Goal: Task Accomplishment & Management: Manage account settings

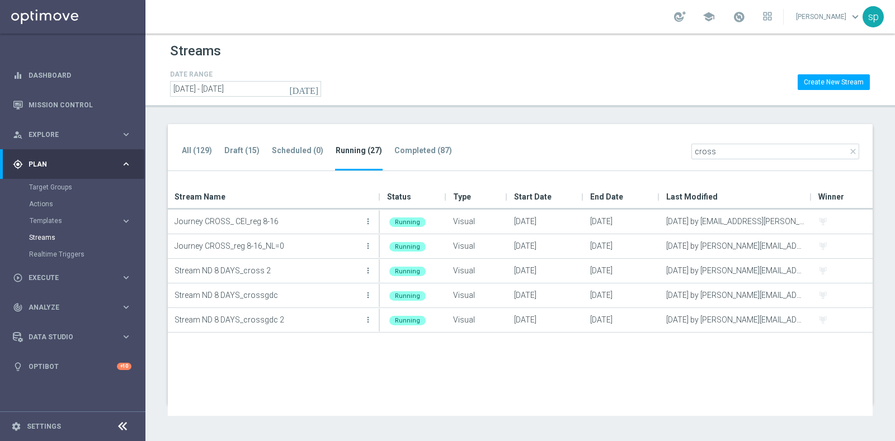
click at [456, 172] on div "All (129) Draft (15) Scheduled (0) Running (27) Completed (87) close cross Drag…" at bounding box center [520, 264] width 705 height 281
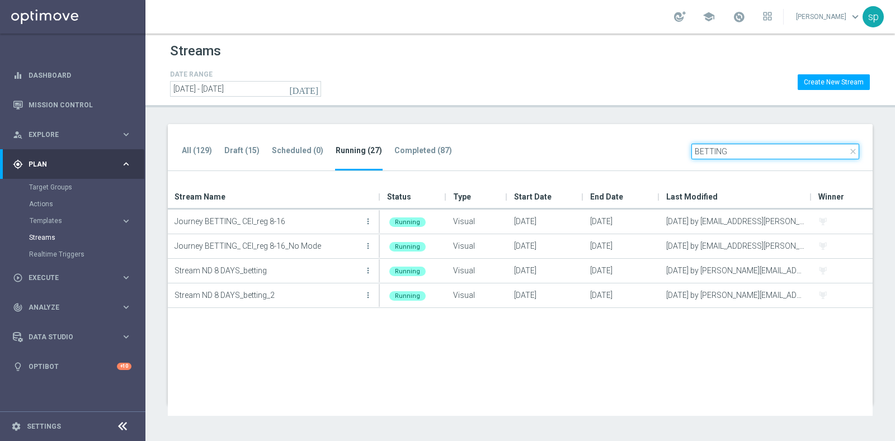
drag, startPoint x: 754, startPoint y: 152, endPoint x: 593, endPoint y: 149, distance: 160.5
click at [593, 149] on div "All (129) Draft (15) Scheduled (0) Running (27) Completed (87) close BETTING" at bounding box center [520, 148] width 705 height 48
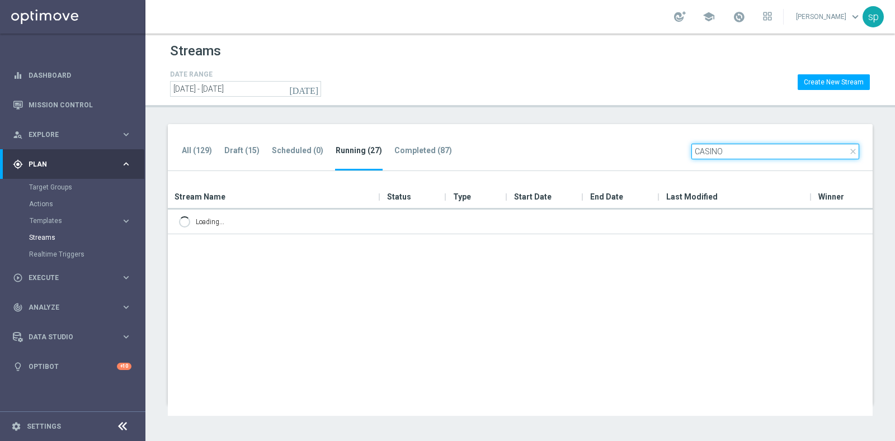
type input "CASINO"
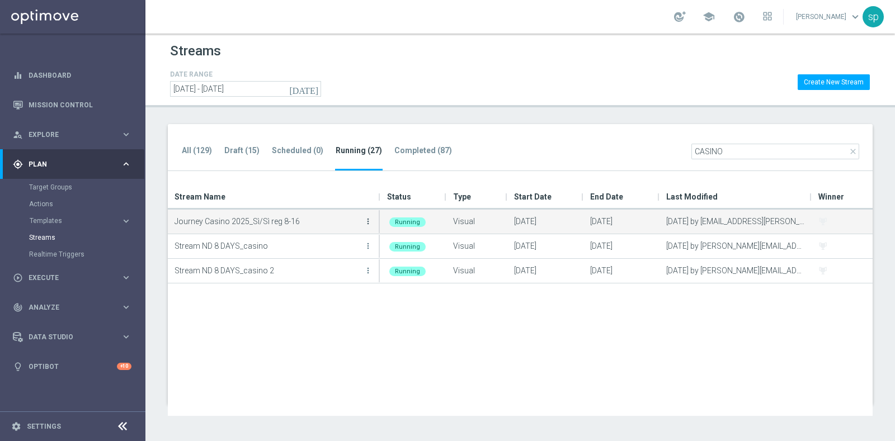
click at [367, 219] on icon "more_vert" at bounding box center [367, 221] width 9 height 9
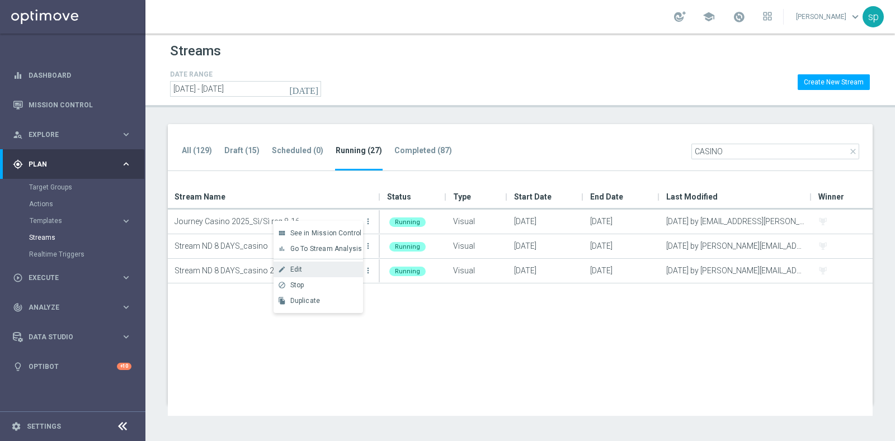
click at [306, 272] on div "Edit" at bounding box center [324, 270] width 68 height 8
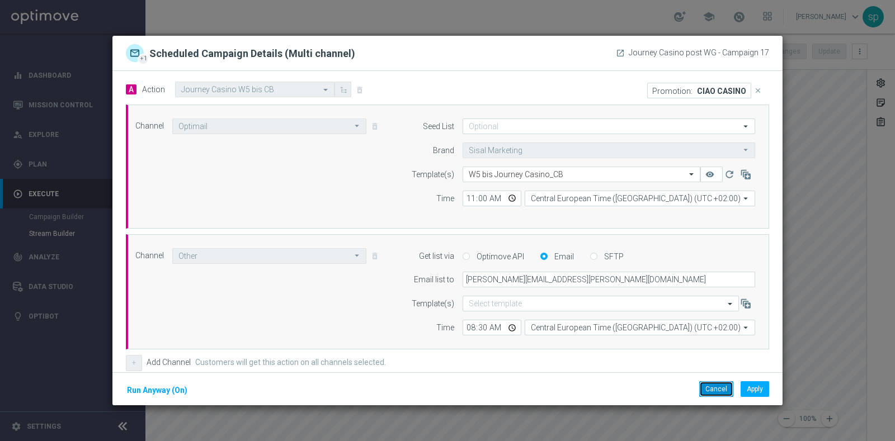
click at [724, 393] on button "Cancel" at bounding box center [716, 389] width 34 height 16
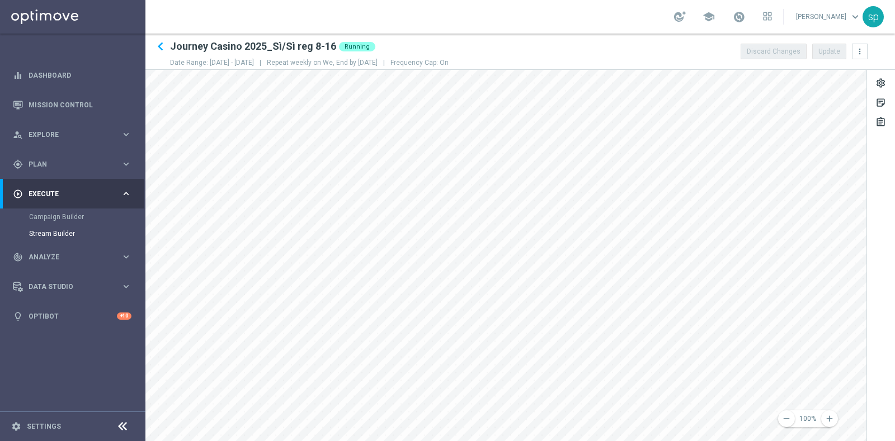
click at [876, 325] on div "remove 100% add settings sticky_note_2 assignment" at bounding box center [519, 255] width 749 height 371
click at [882, 394] on div "remove 100% add settings sticky_note_2 assignment" at bounding box center [519, 255] width 749 height 371
click at [878, 369] on div "remove 100% add settings sticky_note_2 assignment" at bounding box center [519, 255] width 749 height 371
click at [159, 47] on icon "keyboard_arrow_left" at bounding box center [160, 46] width 17 height 17
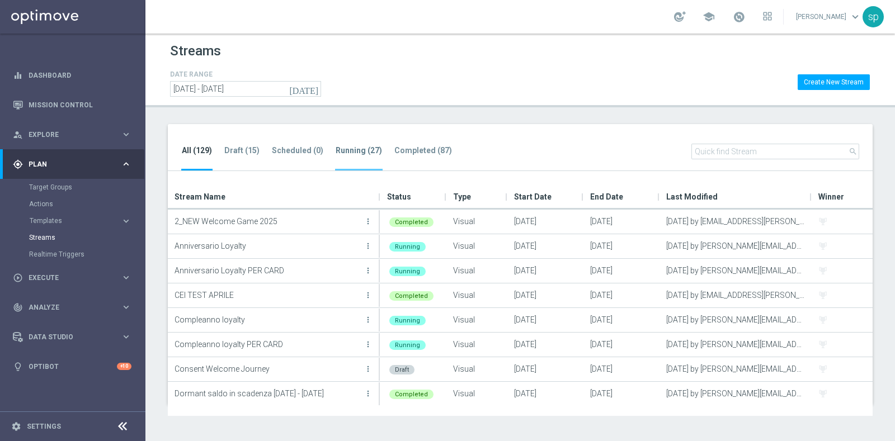
click at [365, 149] on tab-header "Running (27)" at bounding box center [358, 151] width 46 height 10
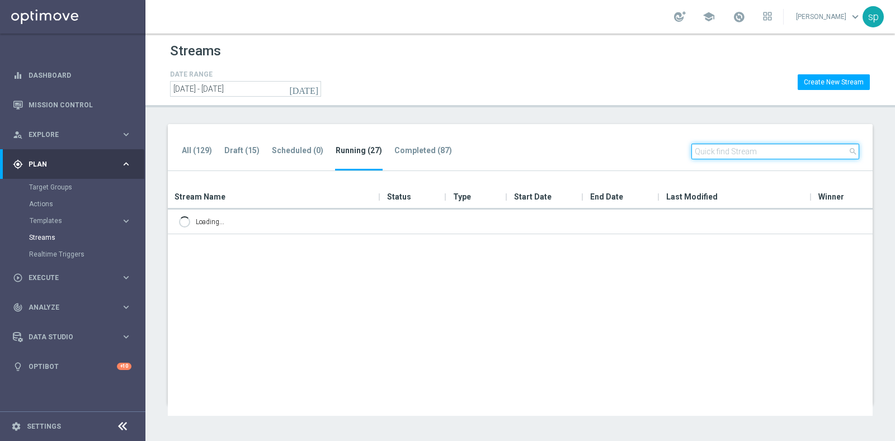
click at [767, 153] on input "text" at bounding box center [775, 152] width 168 height 16
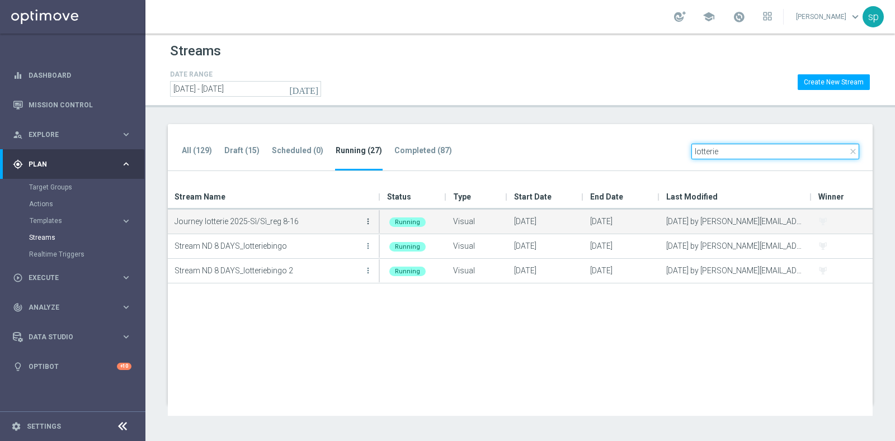
type input "lotterie"
click at [369, 220] on icon "more_vert" at bounding box center [367, 221] width 9 height 9
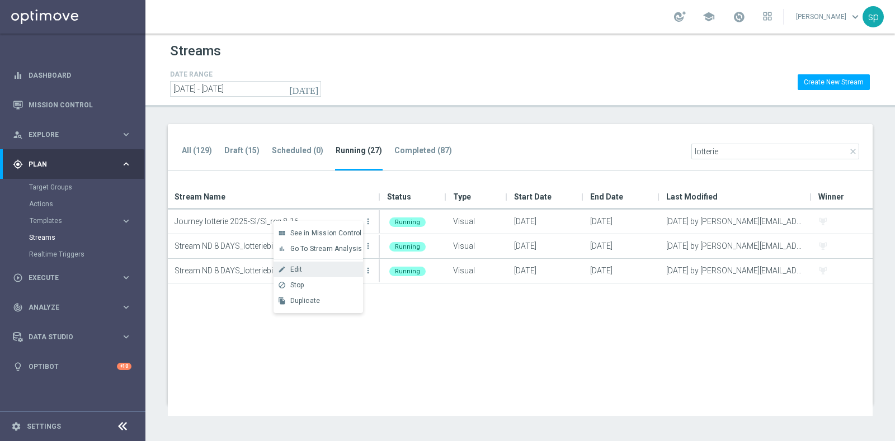
click at [312, 269] on div "Edit" at bounding box center [324, 270] width 68 height 8
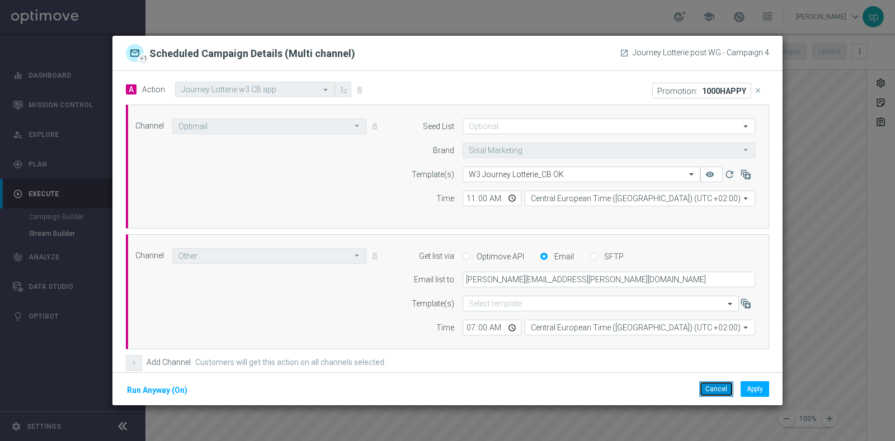
click at [719, 386] on button "Cancel" at bounding box center [716, 389] width 34 height 16
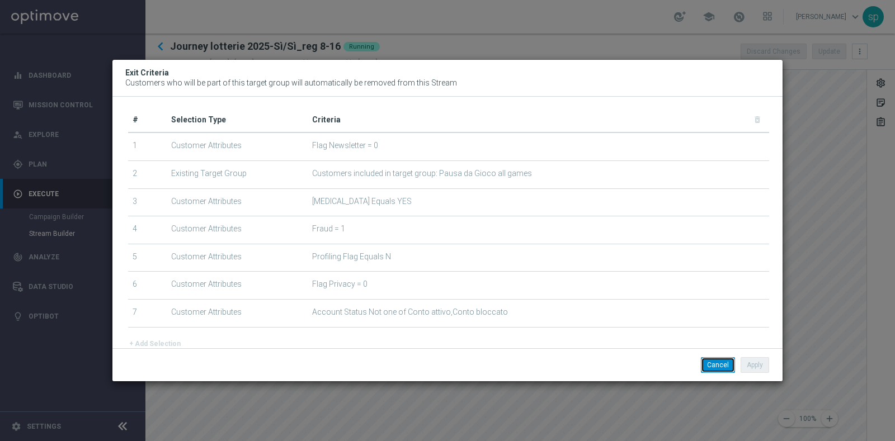
click at [721, 357] on button "Cancel" at bounding box center [718, 365] width 34 height 16
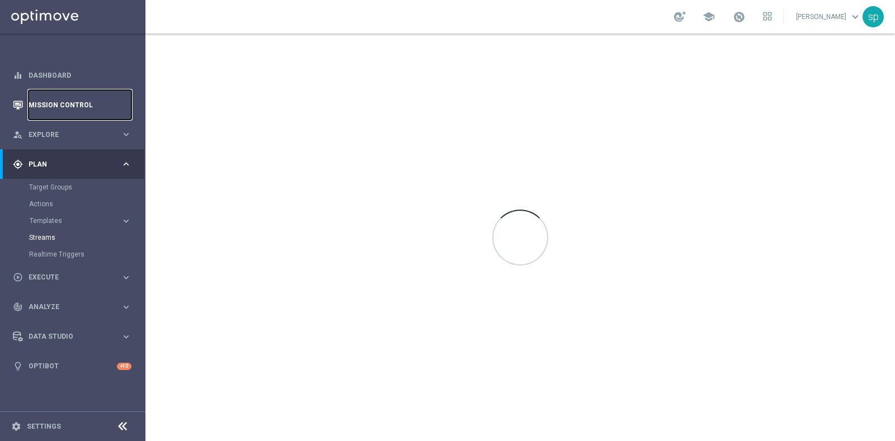
click at [52, 108] on link "Mission Control" at bounding box center [80, 105] width 103 height 30
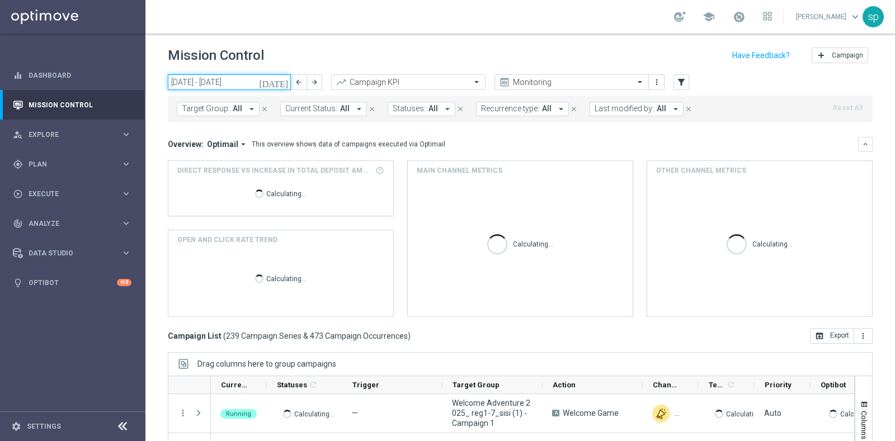
click at [242, 87] on input "[DATE] - [DATE]" at bounding box center [229, 82] width 123 height 16
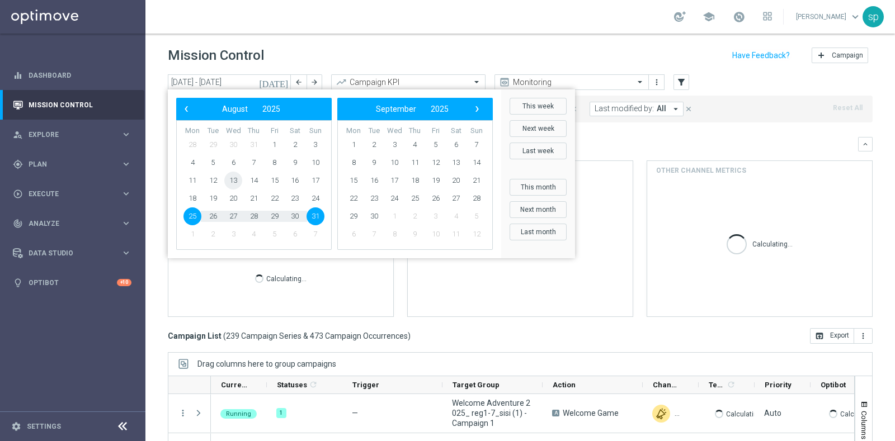
click at [235, 178] on span "13" at bounding box center [233, 181] width 18 height 18
type input "[DATE] - [DATE]"
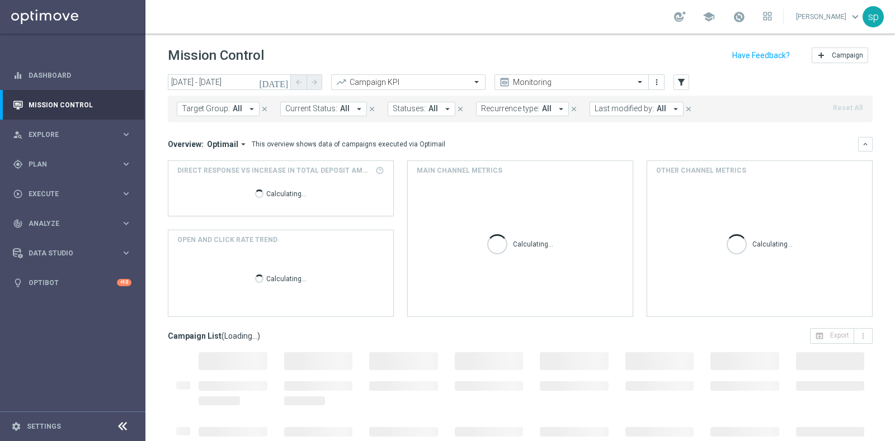
click at [233, 107] on span "All" at bounding box center [238, 109] width 10 height 10
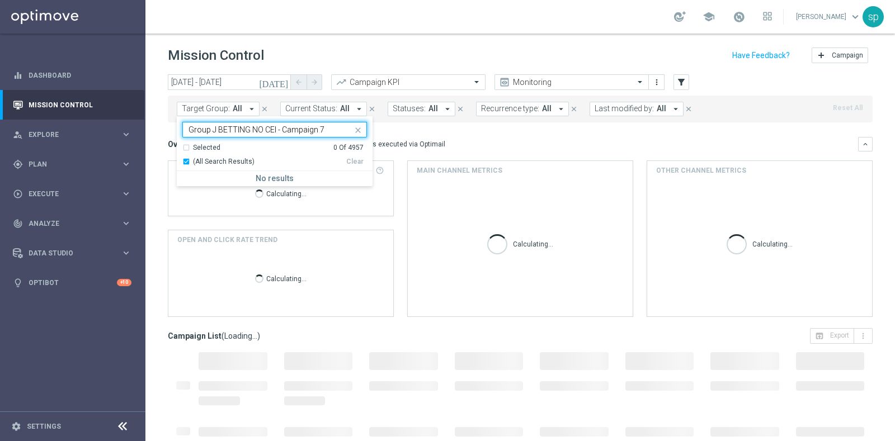
click at [213, 130] on input "Group J BETTING NO CEI - Campaign 7" at bounding box center [270, 130] width 164 height 10
click at [306, 130] on input "J BETTING NO CEI - Campaign 7" at bounding box center [270, 130] width 164 height 10
click at [291, 182] on div "J BETTING NO CEI - Campaign 7" at bounding box center [279, 180] width 173 height 7
type input "J BETTING NO CEI - Campaign 7"
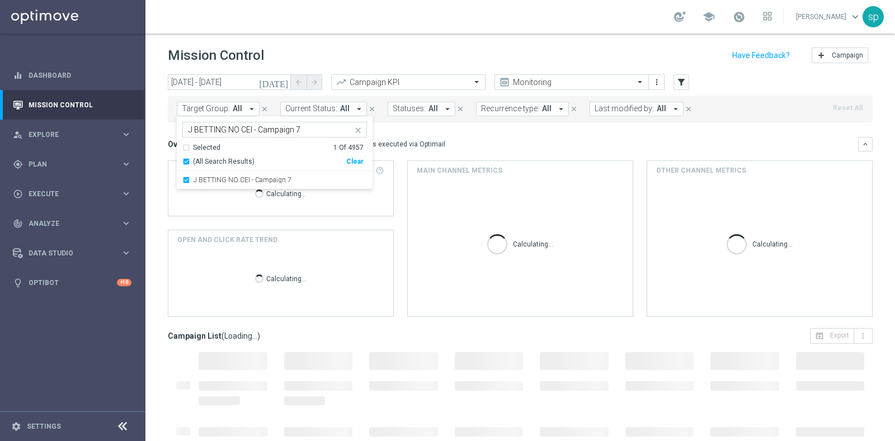
click at [503, 131] on mini-dashboard "Overview: Optimail arrow_drop_down This overview shows data of campaigns execut…" at bounding box center [520, 225] width 705 height 206
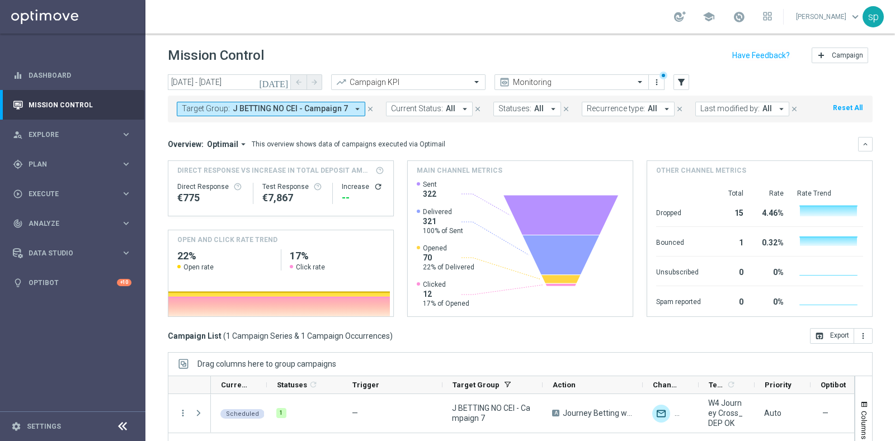
click at [283, 85] on icon "[DATE]" at bounding box center [274, 82] width 30 height 10
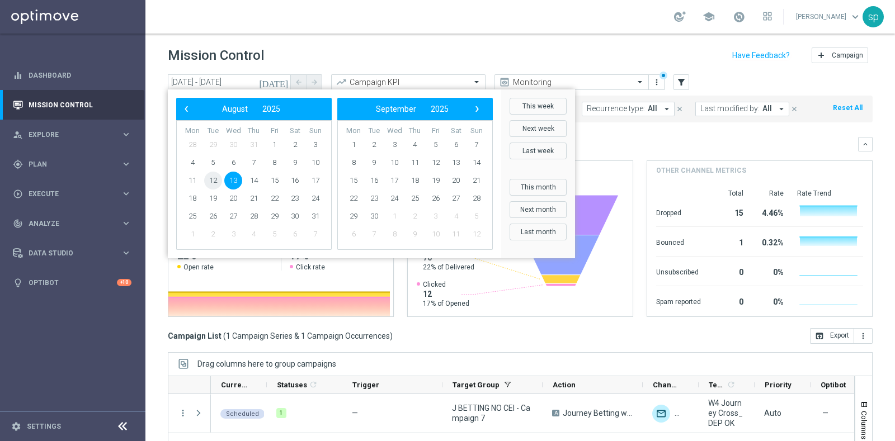
click at [209, 177] on span "12" at bounding box center [213, 181] width 18 height 18
type input "[DATE] - [DATE]"
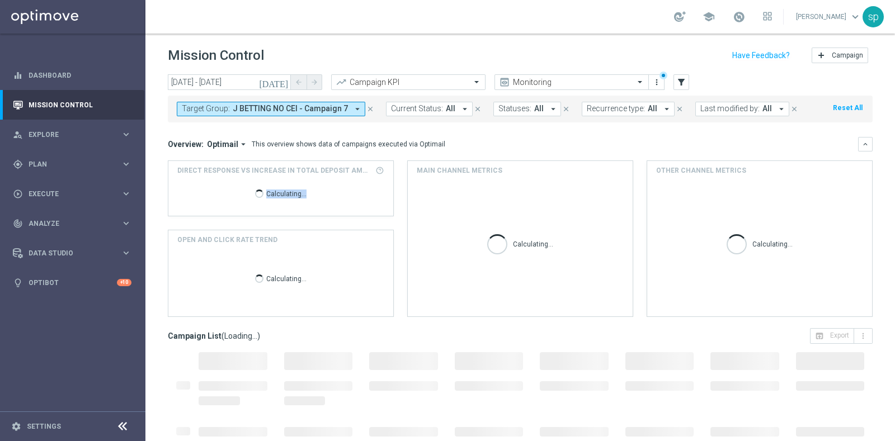
click at [209, 177] on div "Calculating..." at bounding box center [280, 194] width 207 height 36
click at [338, 111] on span "J BETTING NO CEI - Campaign 7" at bounding box center [290, 109] width 115 height 10
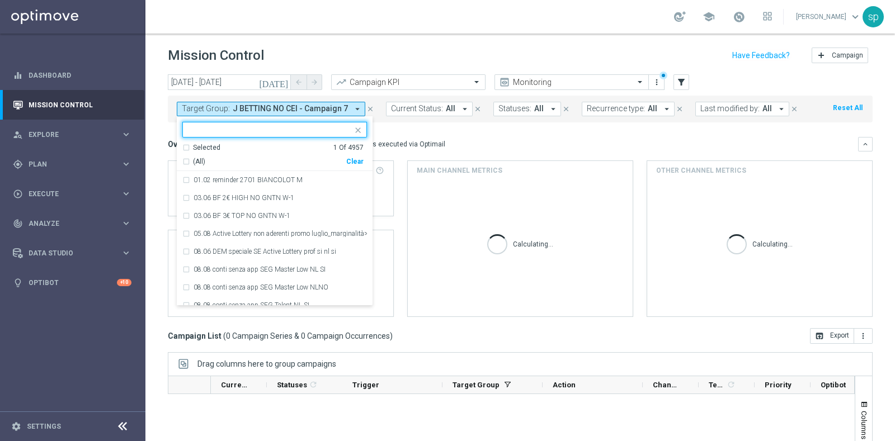
click at [0, 0] on div "Clear" at bounding box center [0, 0] width 0 height 0
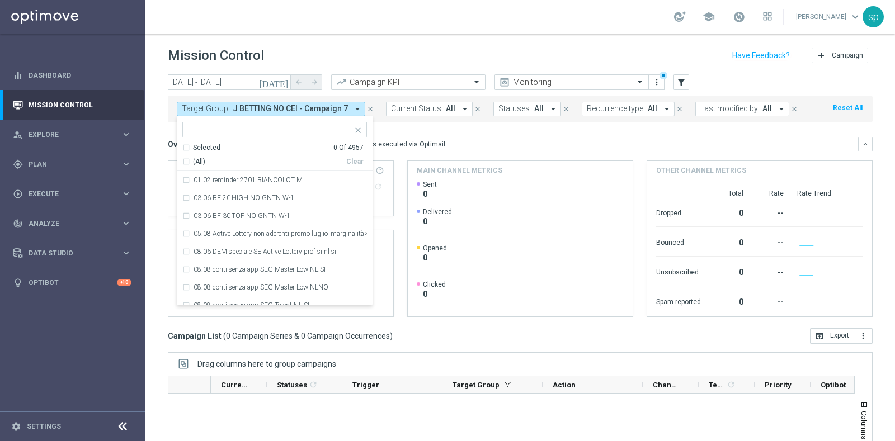
click at [431, 128] on mini-dashboard "Overview: Optimail arrow_drop_down This overview shows data of campaigns execut…" at bounding box center [520, 225] width 705 height 206
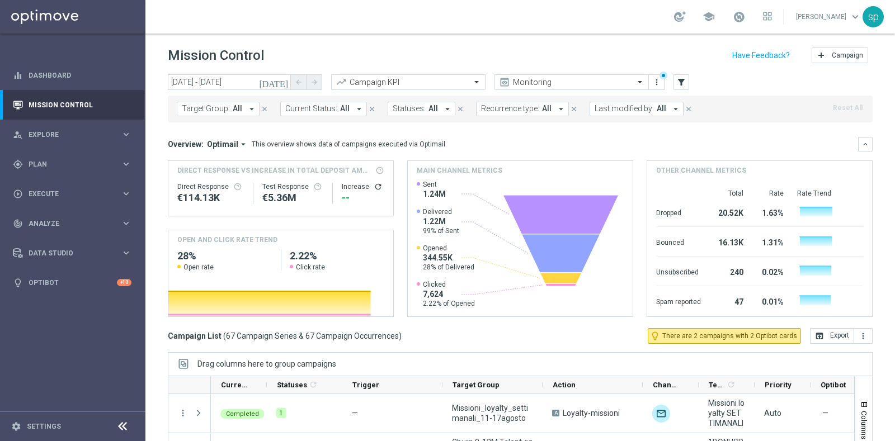
click at [632, 106] on span "Last modified by:" at bounding box center [623, 109] width 59 height 10
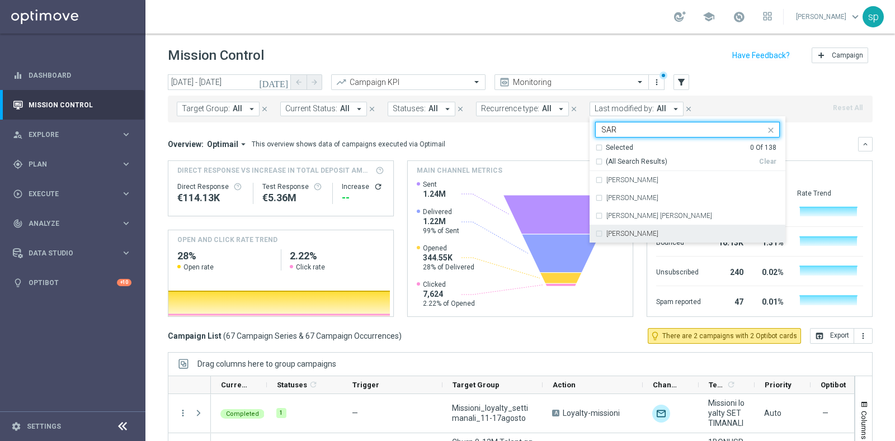
click at [647, 234] on div "[PERSON_NAME]" at bounding box center [692, 233] width 173 height 7
type input "SAR"
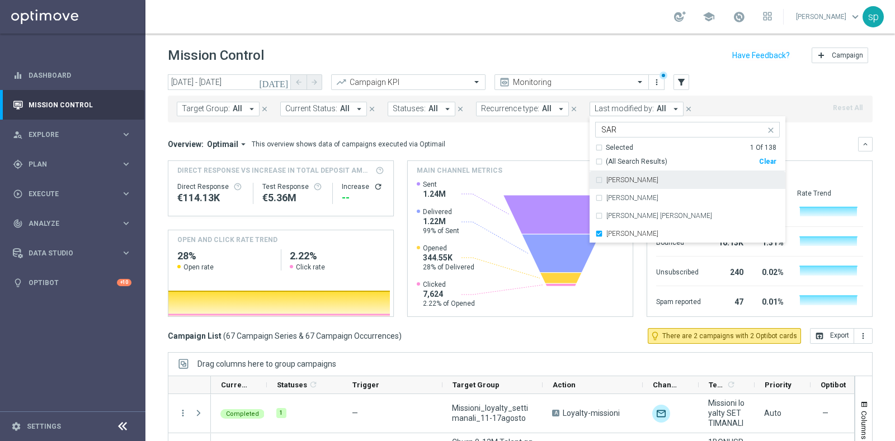
click at [559, 154] on div "Overview: Optimail arrow_drop_down This overview shows data of campaigns execut…" at bounding box center [520, 227] width 705 height 180
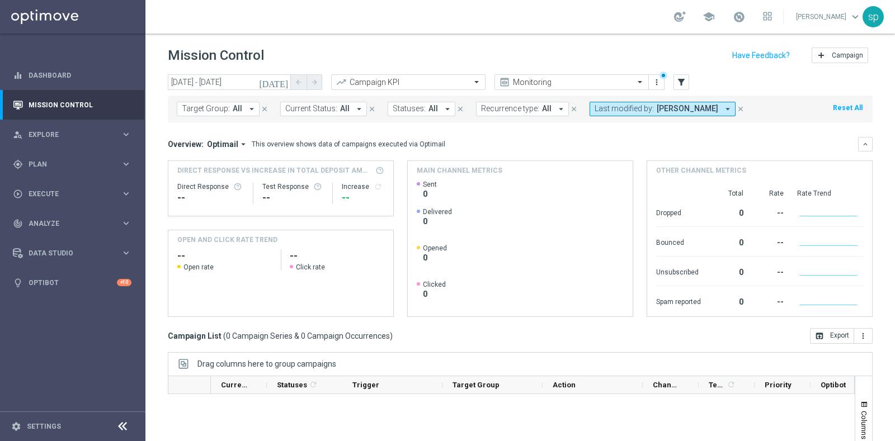
click at [579, 135] on mini-dashboard "Overview: Optimail arrow_drop_down This overview shows data of campaigns execut…" at bounding box center [520, 225] width 705 height 206
click at [640, 113] on span "Last modified by:" at bounding box center [623, 109] width 59 height 10
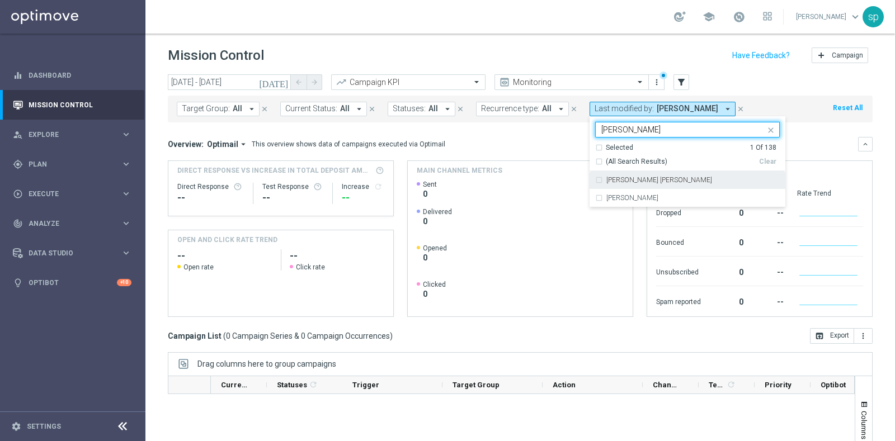
click at [649, 180] on label "[PERSON_NAME] [PERSON_NAME]" at bounding box center [659, 180] width 106 height 7
type input "[PERSON_NAME]"
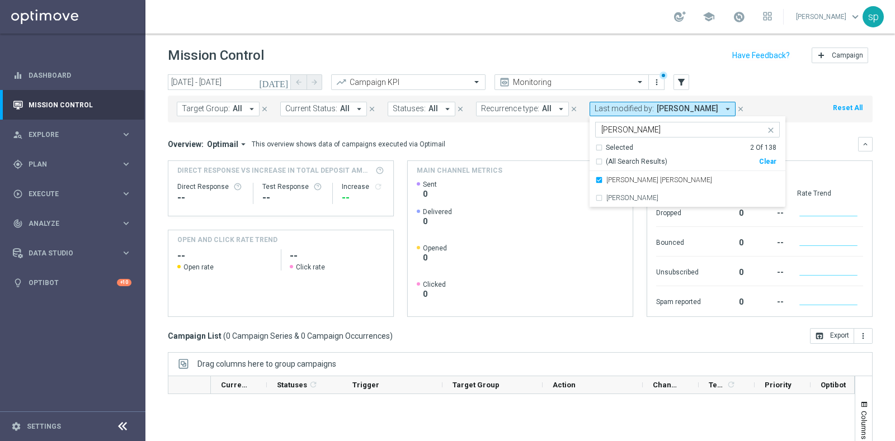
click at [549, 131] on mini-dashboard "Overview: Optimail arrow_drop_down This overview shows data of campaigns execut…" at bounding box center [520, 225] width 705 height 206
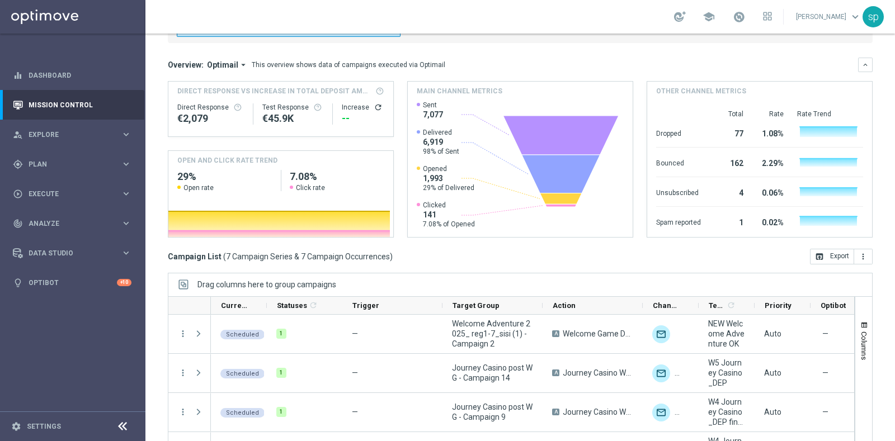
scroll to position [117, 0]
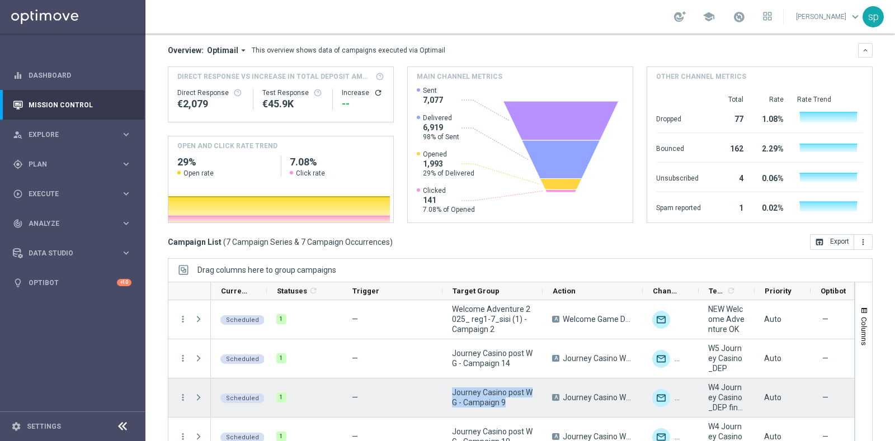
drag, startPoint x: 508, startPoint y: 380, endPoint x: 446, endPoint y: 370, distance: 62.3
click at [446, 379] on div "Journey Casino post WG - Campaign 9" at bounding box center [492, 398] width 100 height 39
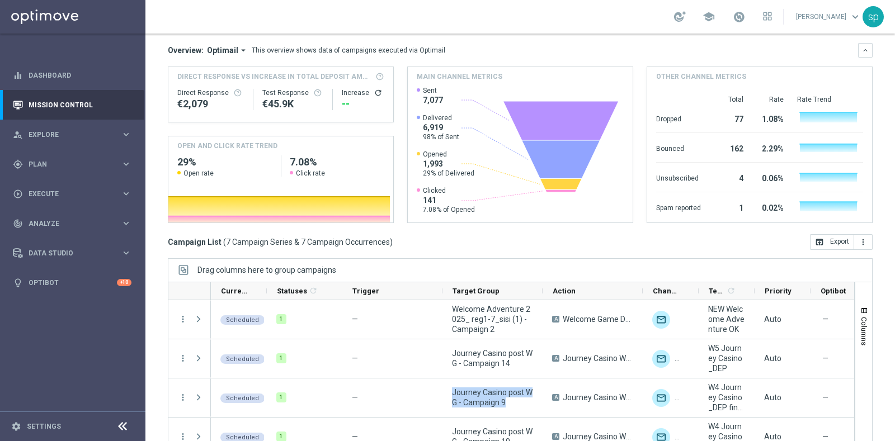
scroll to position [27, 0]
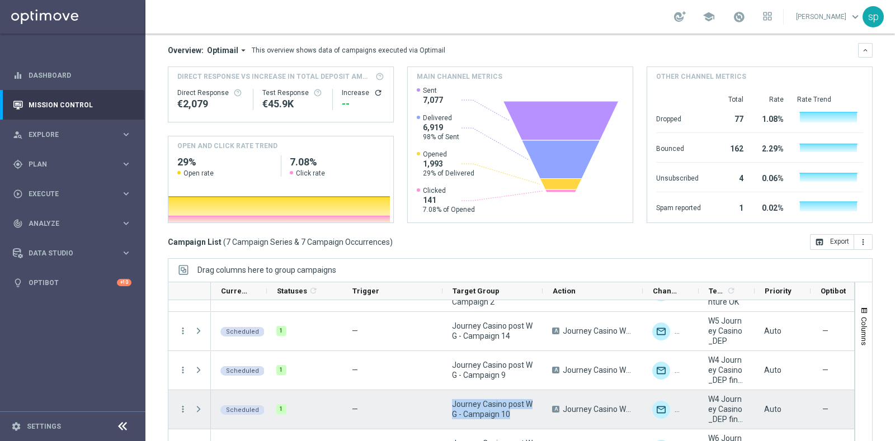
drag, startPoint x: 518, startPoint y: 393, endPoint x: 450, endPoint y: 382, distance: 69.0
click at [450, 390] on div "Journey Casino post WG - Campaign 10" at bounding box center [492, 409] width 100 height 39
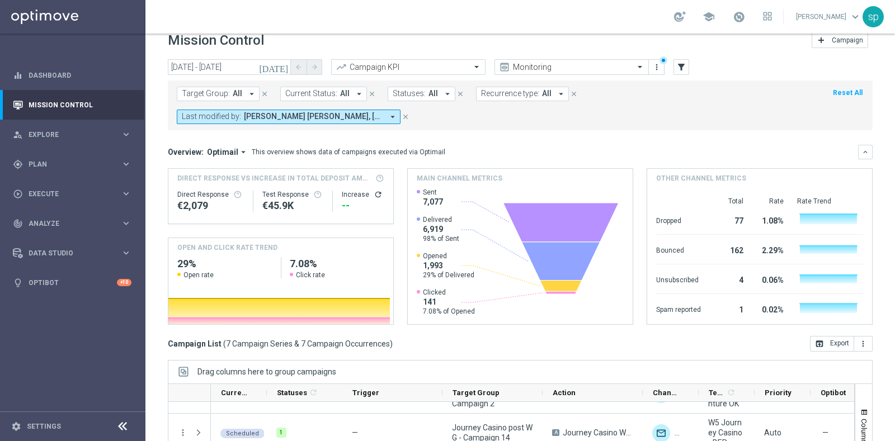
scroll to position [0, 0]
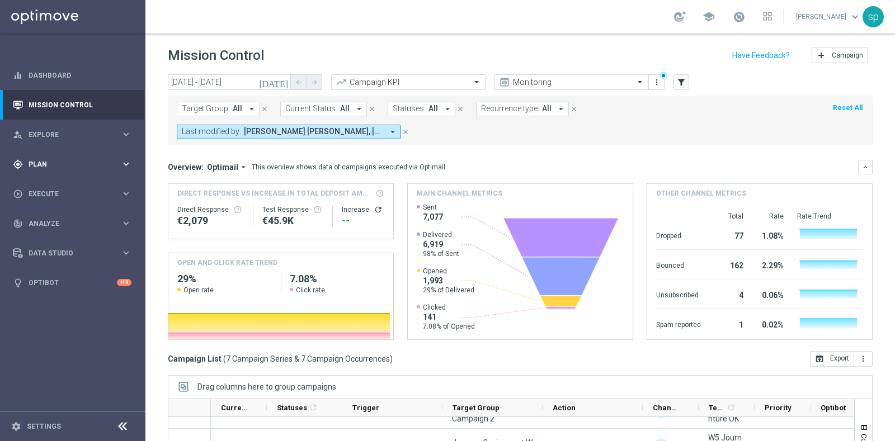
click at [55, 154] on div "gps_fixed Plan keyboard_arrow_right" at bounding box center [72, 164] width 144 height 30
click at [55, 185] on link "Target Groups" at bounding box center [72, 187] width 87 height 9
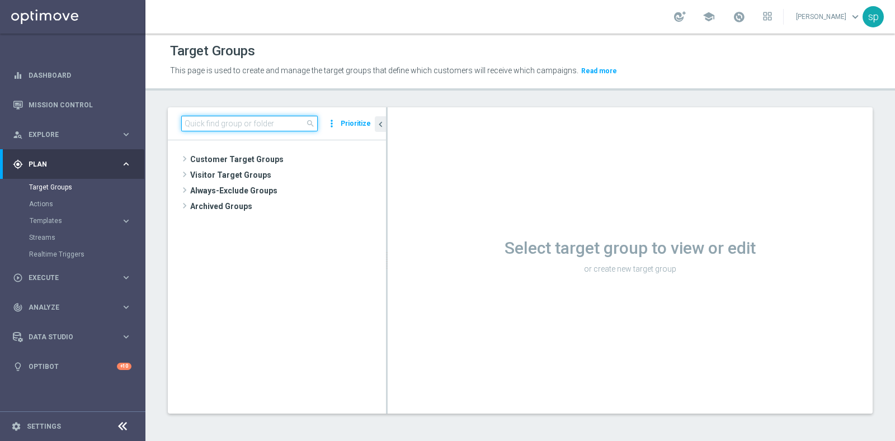
click at [259, 121] on input at bounding box center [249, 124] width 136 height 16
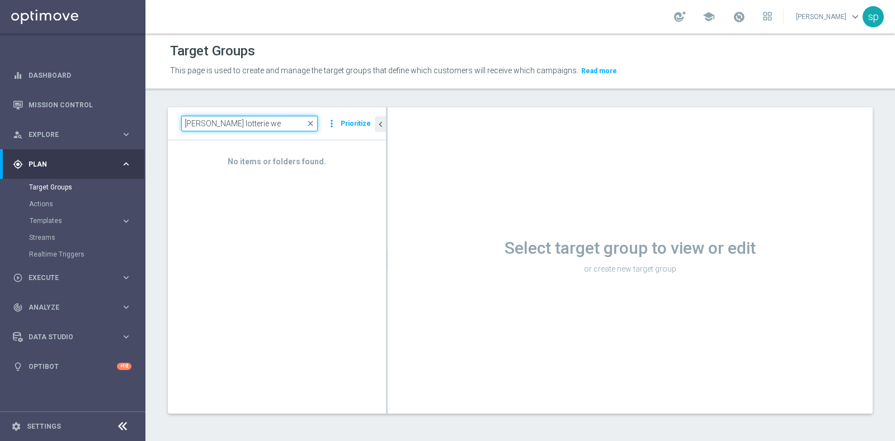
click at [183, 126] on input "[PERSON_NAME] lotterie we" at bounding box center [249, 124] width 136 height 16
click at [187, 122] on input "[PERSON_NAME] lotterie we" at bounding box center [249, 124] width 136 height 16
click at [197, 126] on input "[PERSON_NAME] lotterie we" at bounding box center [249, 124] width 136 height 16
click at [242, 120] on input "[PERSON_NAME] Lotterie we" at bounding box center [249, 124] width 136 height 16
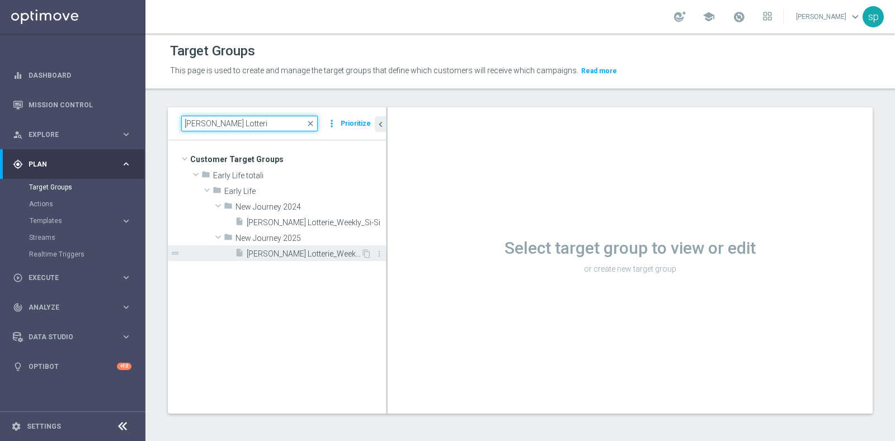
type input "[PERSON_NAME] Lotteri"
click at [332, 252] on span "[PERSON_NAME] Lotterie_Weekly_Si-Si-reg 8-16" at bounding box center [304, 254] width 114 height 10
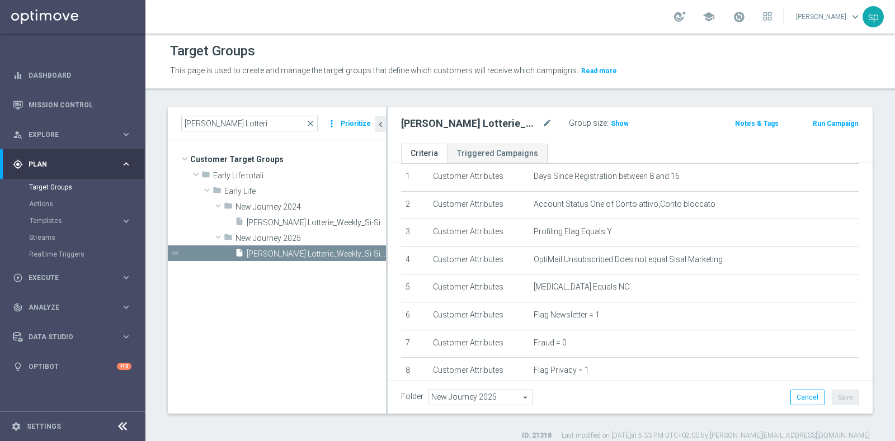
scroll to position [40, 0]
